Goal: Task Accomplishment & Management: Use online tool/utility

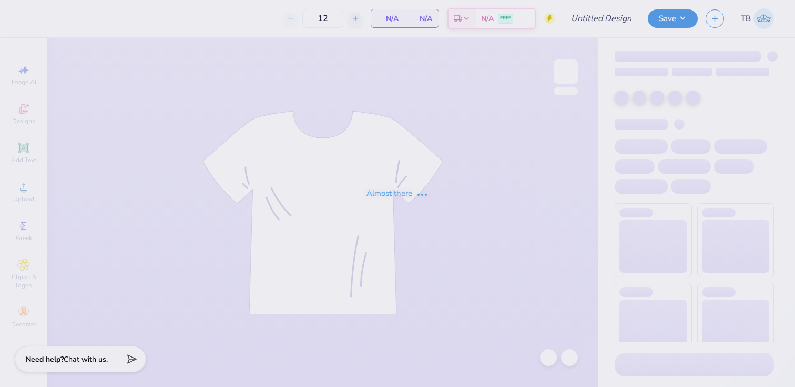
type input "Dude's Day"
type input "20"
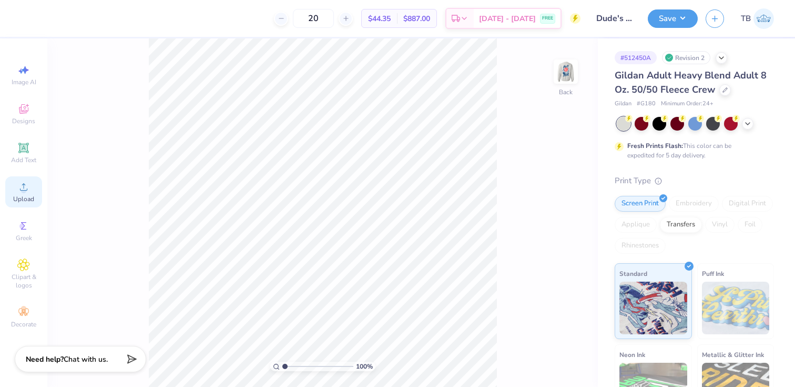
click at [23, 192] on circle at bounding box center [24, 190] width 6 height 6
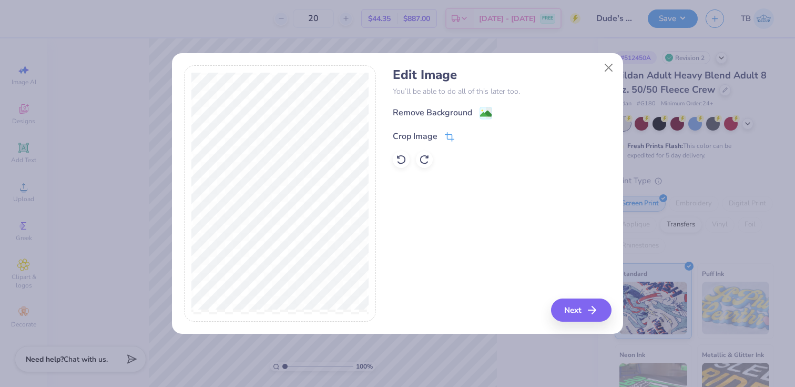
click at [445, 137] on icon at bounding box center [449, 136] width 9 height 9
click at [466, 133] on icon at bounding box center [467, 135] width 6 height 6
click at [487, 113] on image at bounding box center [486, 115] width 12 height 12
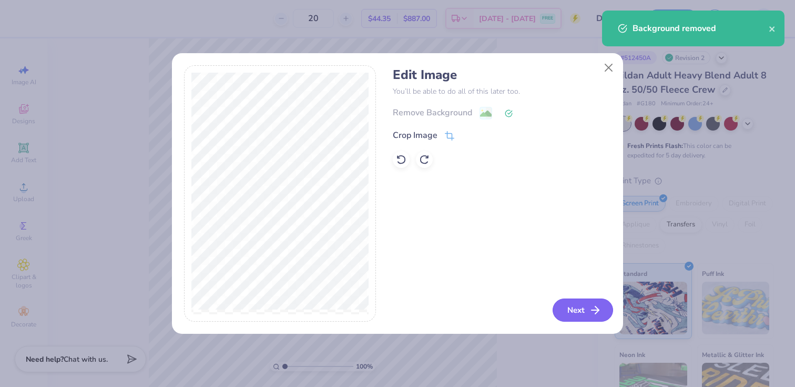
click at [582, 308] on button "Next" at bounding box center [583, 309] width 60 height 23
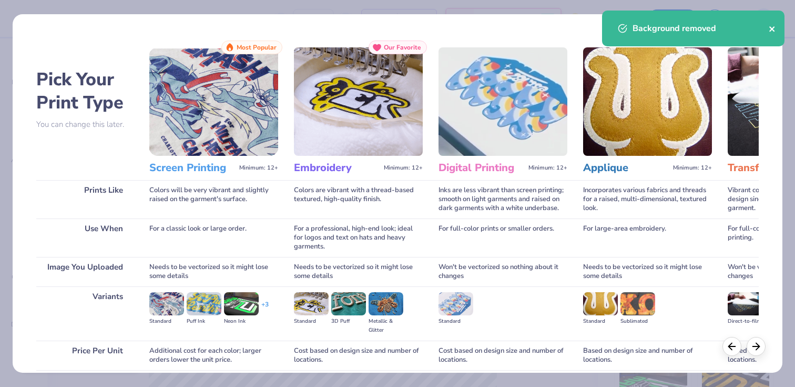
click at [772, 31] on icon "close" at bounding box center [772, 29] width 7 height 8
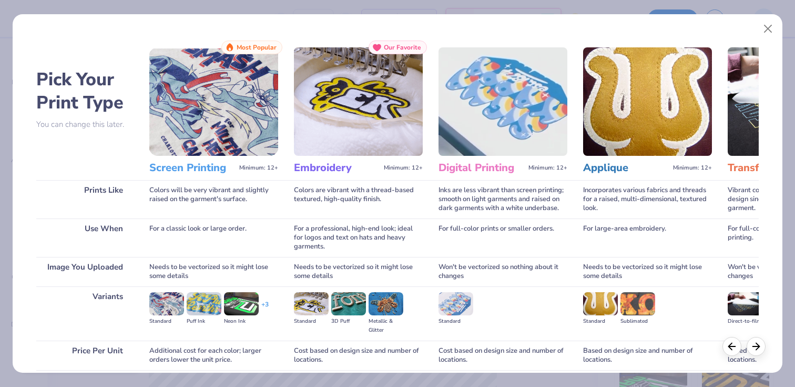
scroll to position [85, 0]
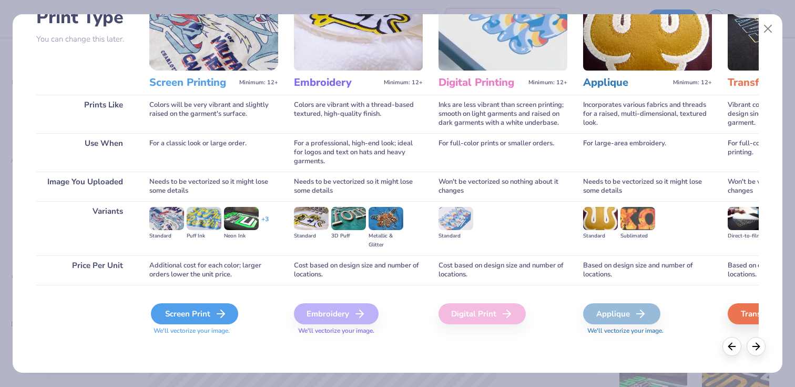
click at [207, 314] on div "Screen Print" at bounding box center [194, 313] width 87 height 21
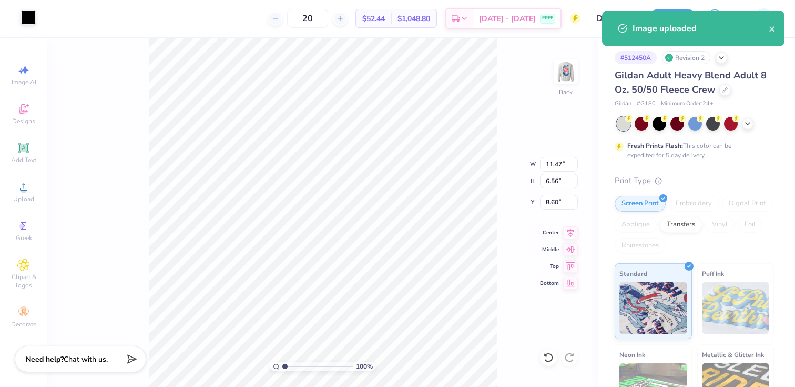
click at [28, 22] on div at bounding box center [28, 17] width 15 height 15
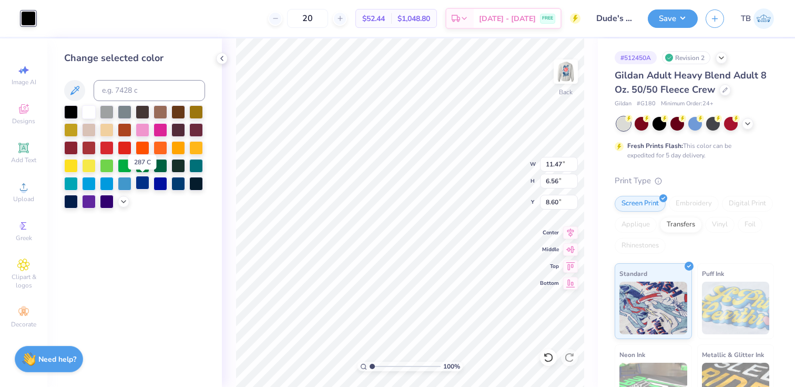
click at [147, 184] on div at bounding box center [143, 183] width 14 height 14
click at [174, 187] on div at bounding box center [178, 183] width 14 height 14
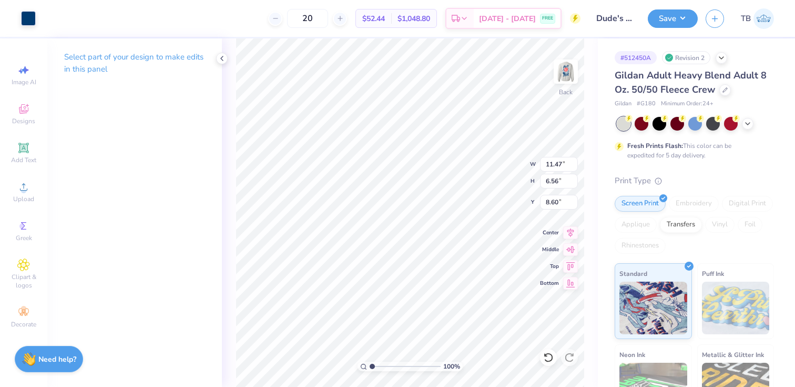
type input "1.73"
type input "3.71"
type input "2.12"
type input "3.00"
type input "4.61"
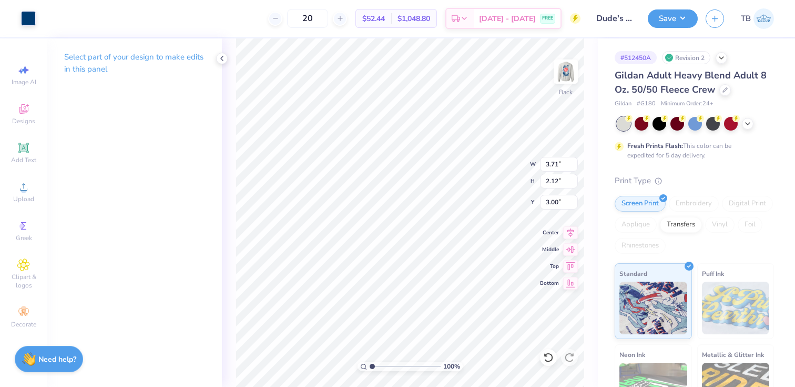
type input "2.64"
click at [571, 67] on img at bounding box center [566, 71] width 42 height 42
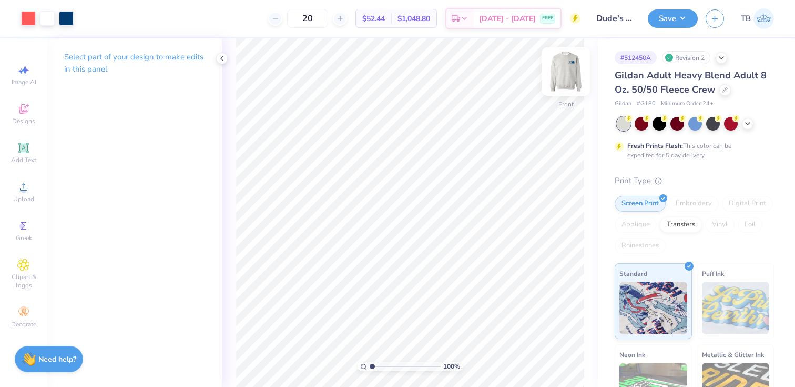
click at [570, 66] on img at bounding box center [566, 71] width 42 height 42
click at [680, 20] on button "Save" at bounding box center [673, 17] width 50 height 18
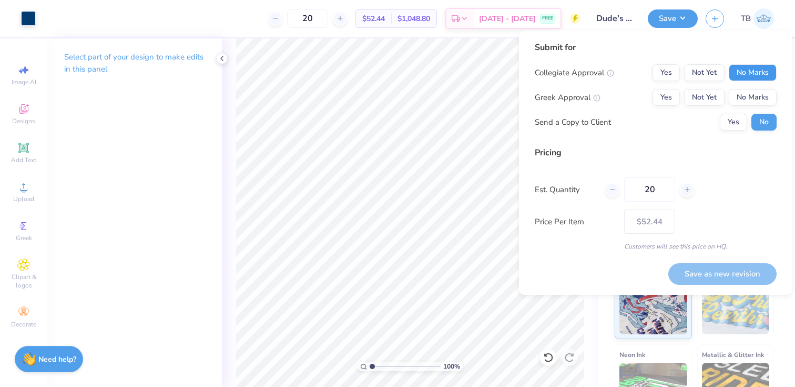
click at [758, 68] on button "No Marks" at bounding box center [753, 72] width 48 height 17
click at [669, 99] on button "Yes" at bounding box center [666, 97] width 27 height 17
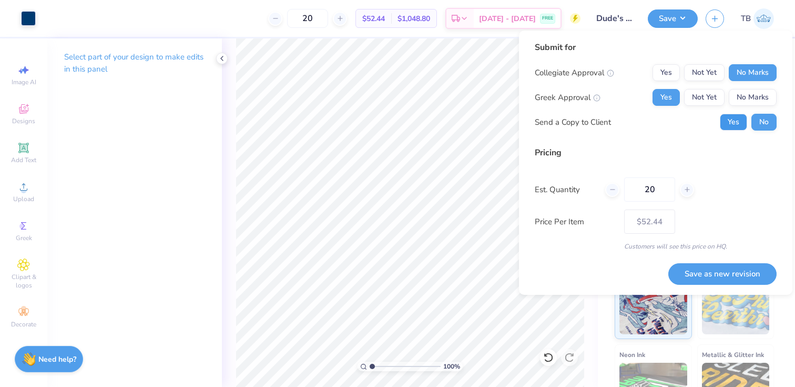
click at [736, 128] on button "Yes" at bounding box center [733, 122] width 27 height 17
click at [769, 120] on button "No" at bounding box center [764, 122] width 25 height 17
click at [714, 273] on button "Save as new revision" at bounding box center [723, 274] width 108 height 22
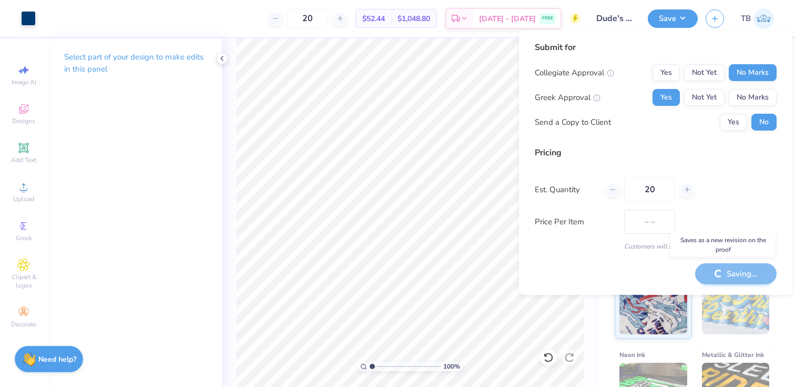
type input "$52.44"
